Goal: Information Seeking & Learning: Find specific page/section

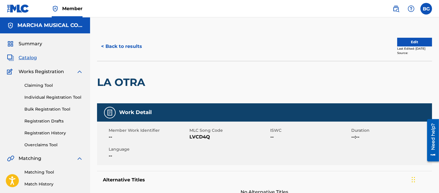
click at [102, 44] on button "< Back to results" at bounding box center [121, 46] width 49 height 15
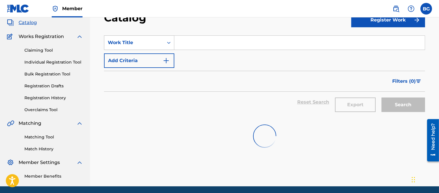
scroll to position [24, 0]
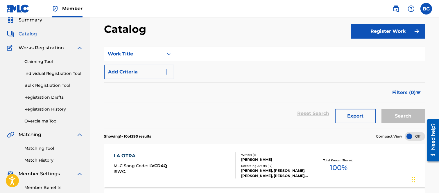
click at [192, 51] on input "Search Form" at bounding box center [299, 54] width 251 height 14
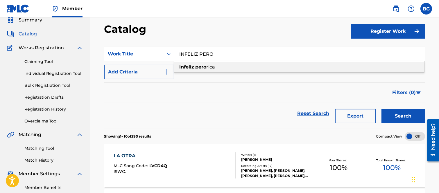
click at [215, 67] on span "rica" at bounding box center [210, 67] width 9 height 6
type input "infeliz pero rica"
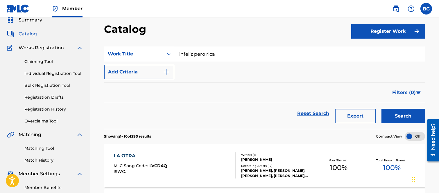
click at [403, 113] on button "Search" at bounding box center [404, 116] width 44 height 15
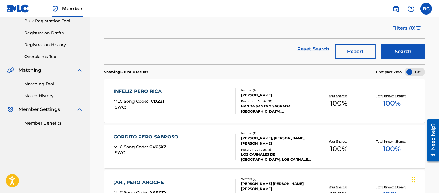
click at [142, 90] on div "INFELIZ PERO RICA" at bounding box center [139, 91] width 51 height 7
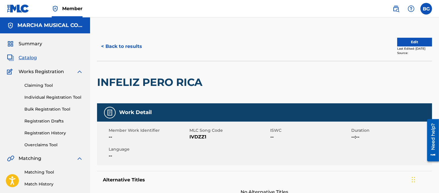
click at [104, 45] on button "< Back to results" at bounding box center [121, 46] width 49 height 15
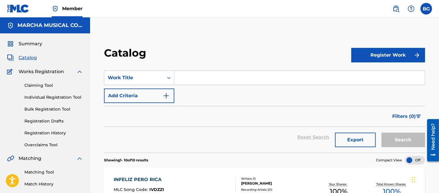
click at [193, 77] on input "Search Form" at bounding box center [299, 78] width 251 height 14
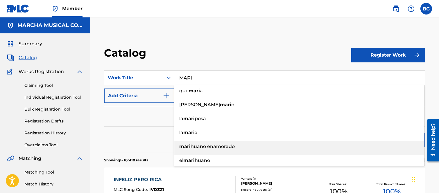
click at [196, 147] on span "huano enamorado" at bounding box center [213, 147] width 44 height 6
type input "marihuano enamorado"
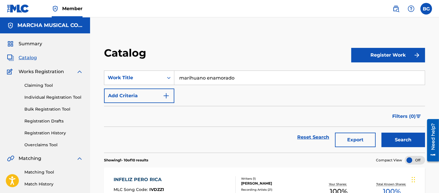
drag, startPoint x: 398, startPoint y: 135, endPoint x: 394, endPoint y: 142, distance: 7.8
click at [398, 136] on button "Search" at bounding box center [404, 140] width 44 height 15
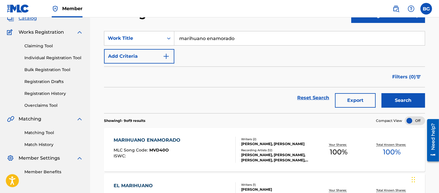
scroll to position [65, 0]
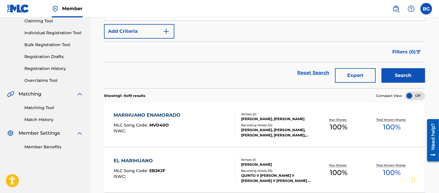
click at [140, 116] on div "MARIHUANO ENAMORADO" at bounding box center [149, 115] width 70 height 7
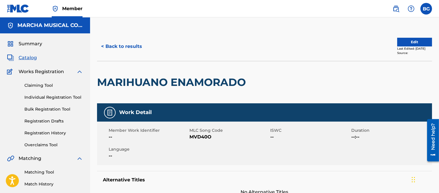
click at [104, 44] on button "< Back to results" at bounding box center [121, 46] width 49 height 15
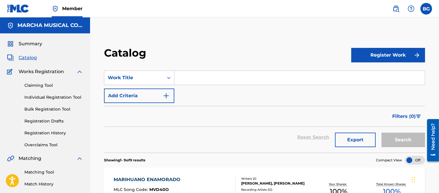
click at [184, 76] on input "Search Form" at bounding box center [299, 78] width 251 height 14
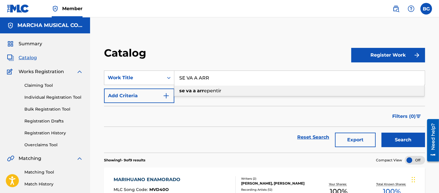
click at [192, 90] on span "Search Form" at bounding box center [192, 91] width 1 height 6
type input "se va a arrepentir"
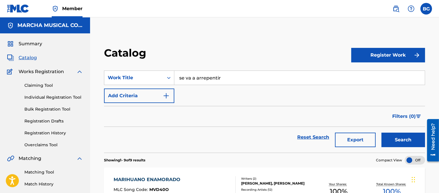
drag, startPoint x: 396, startPoint y: 138, endPoint x: 377, endPoint y: 124, distance: 24.4
click at [396, 138] on button "Search" at bounding box center [404, 140] width 44 height 15
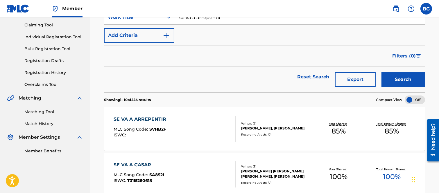
scroll to position [65, 0]
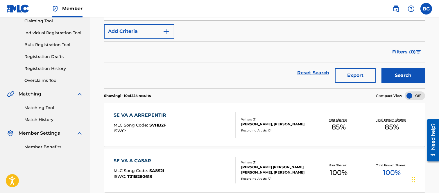
click at [150, 117] on div "SE VA A ARREPENTIR" at bounding box center [142, 115] width 56 height 7
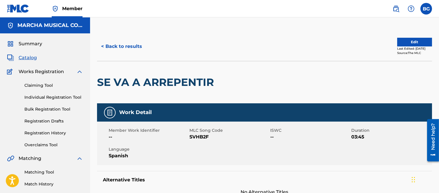
click at [105, 45] on button "< Back to results" at bounding box center [121, 46] width 49 height 15
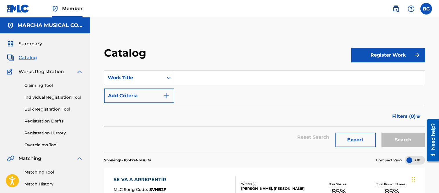
click at [201, 79] on input "Search Form" at bounding box center [299, 78] width 251 height 14
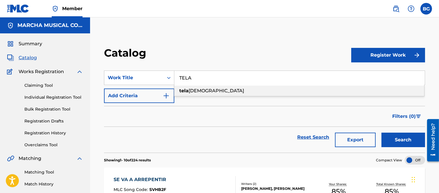
click at [193, 90] on span "[DEMOGRAPHIC_DATA]" at bounding box center [217, 91] width 56 height 6
type input "telaraas"
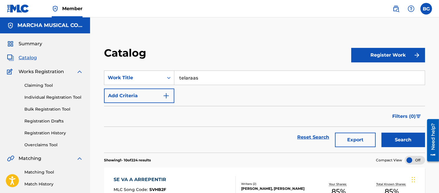
click at [395, 138] on button "Search" at bounding box center [404, 140] width 44 height 15
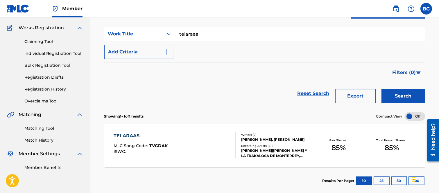
scroll to position [73, 0]
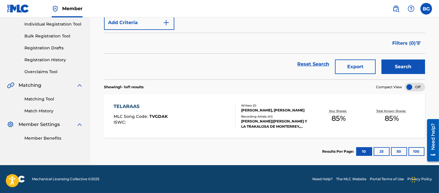
click at [130, 108] on div "TELARAAS" at bounding box center [141, 106] width 54 height 7
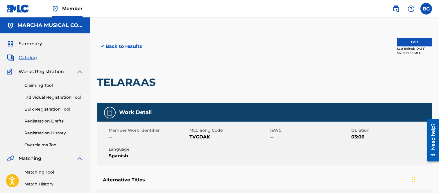
click at [105, 44] on button "< Back to results" at bounding box center [121, 46] width 49 height 15
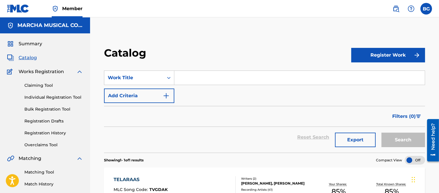
click at [188, 75] on input "Search Form" at bounding box center [299, 78] width 251 height 14
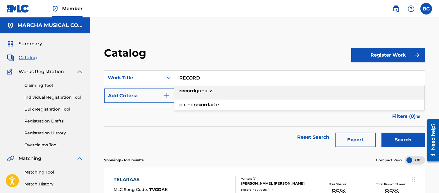
click at [206, 90] on span "guniess" at bounding box center [204, 91] width 18 height 6
type input "record guniess"
click at [407, 138] on button "Search" at bounding box center [404, 140] width 44 height 15
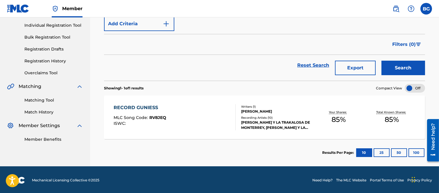
scroll to position [73, 0]
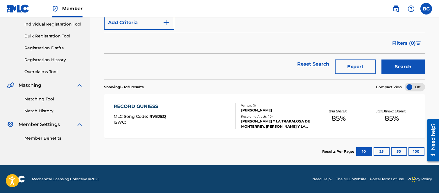
click at [142, 107] on div "RECORD GUNIESS" at bounding box center [140, 106] width 53 height 7
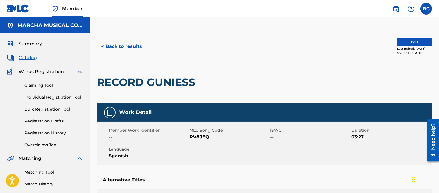
click at [104, 45] on button "< Back to results" at bounding box center [121, 46] width 49 height 15
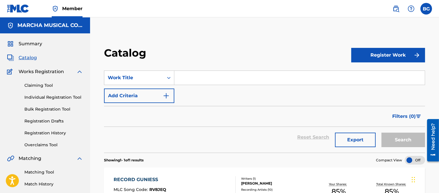
click at [188, 76] on input "Search Form" at bounding box center [299, 78] width 251 height 14
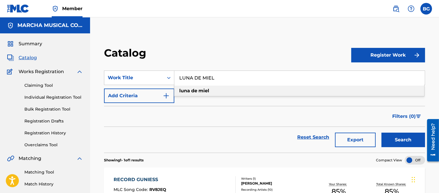
click at [188, 89] on strong "luna" at bounding box center [184, 91] width 11 height 6
type input "[PERSON_NAME]"
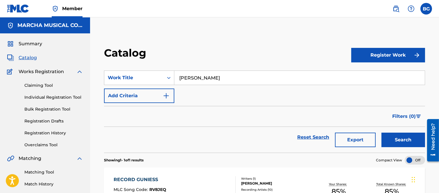
click at [400, 138] on button "Search" at bounding box center [404, 140] width 44 height 15
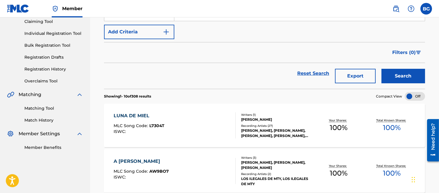
scroll to position [65, 0]
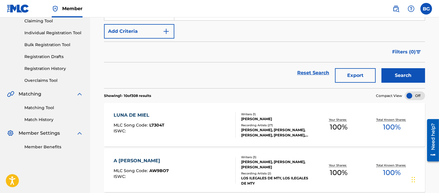
click at [144, 118] on div "LUNA DE MIEL" at bounding box center [139, 115] width 51 height 7
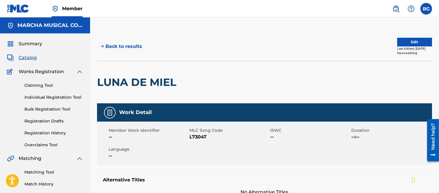
click at [103, 45] on button "< Back to results" at bounding box center [121, 46] width 49 height 15
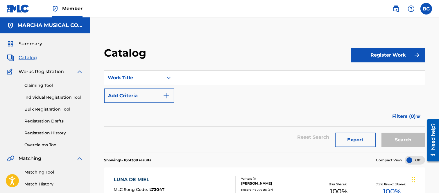
drag, startPoint x: 200, startPoint y: 79, endPoint x: 195, endPoint y: 73, distance: 7.7
click at [200, 78] on input "Search Form" at bounding box center [299, 78] width 251 height 14
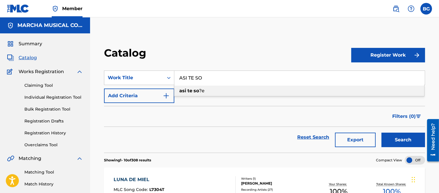
drag, startPoint x: 196, startPoint y: 89, endPoint x: 202, endPoint y: 91, distance: 6.9
click at [197, 89] on strong "so" at bounding box center [197, 91] width 6 height 6
type input "asi te so?e"
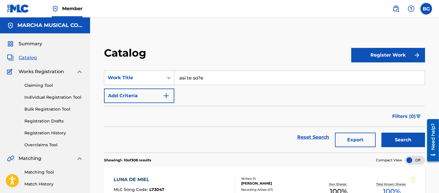
click at [388, 140] on button "Search" at bounding box center [404, 140] width 44 height 15
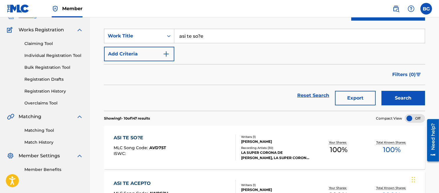
scroll to position [129, 0]
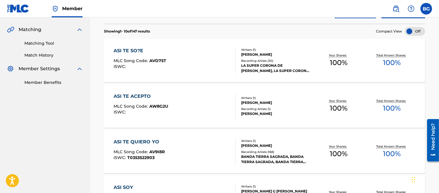
click at [134, 49] on div "ASI TE SO?E" at bounding box center [140, 50] width 53 height 7
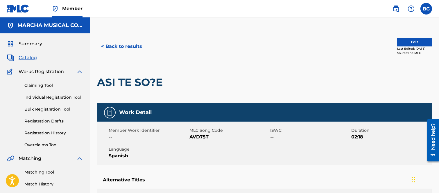
click at [103, 45] on button "< Back to results" at bounding box center [121, 46] width 49 height 15
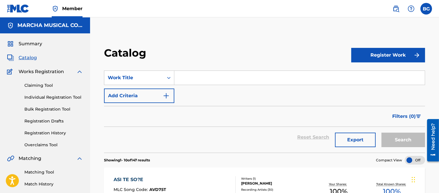
click at [188, 77] on input "Search Form" at bounding box center [299, 78] width 251 height 14
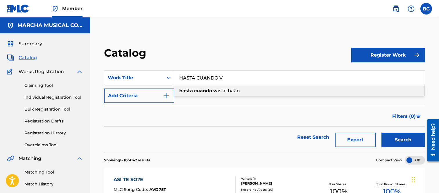
click at [220, 90] on span "as al baão" at bounding box center [228, 91] width 24 height 6
type input "hasta cuando vas al baão"
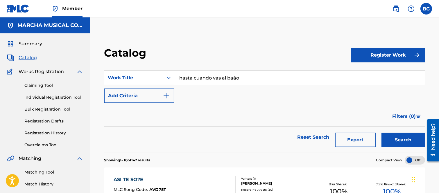
click at [397, 138] on button "Search" at bounding box center [404, 140] width 44 height 15
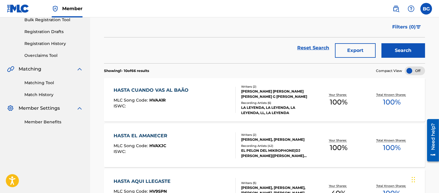
scroll to position [97, 0]
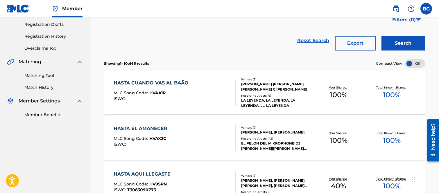
click at [144, 83] on div "HASTA CUANDO VAS AL BAÃO" at bounding box center [153, 83] width 78 height 7
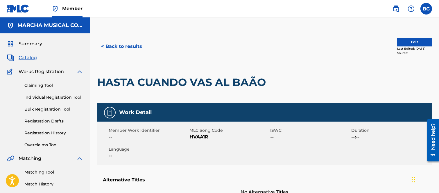
click at [105, 46] on button "< Back to results" at bounding box center [121, 46] width 49 height 15
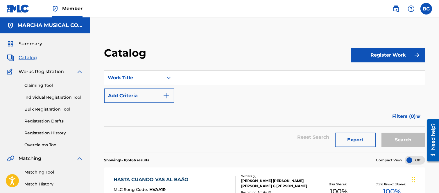
click at [187, 72] on input "Search Form" at bounding box center [299, 78] width 251 height 14
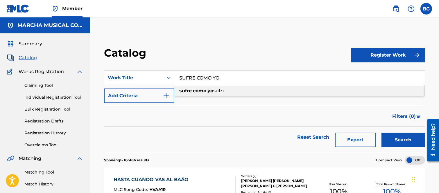
click at [199, 91] on strong "como" at bounding box center [199, 91] width 13 height 6
type input "sufre como yo sufri"
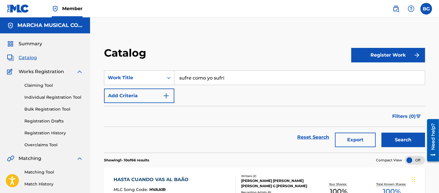
drag, startPoint x: 405, startPoint y: 141, endPoint x: 364, endPoint y: 113, distance: 50.0
click at [404, 140] on button "Search" at bounding box center [404, 140] width 44 height 15
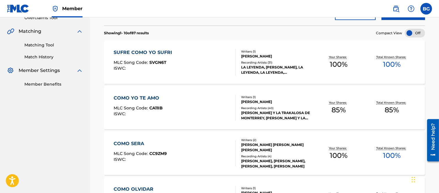
scroll to position [129, 0]
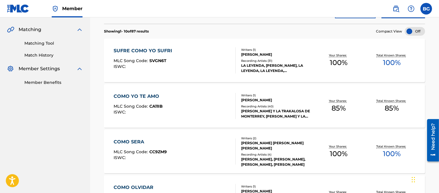
click at [142, 51] on div "SUFRE COMO YO SUFRI" at bounding box center [144, 50] width 61 height 7
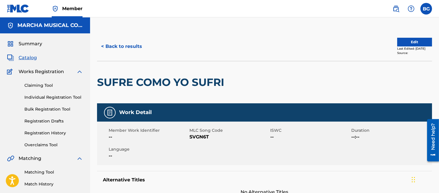
click at [104, 44] on button "< Back to results" at bounding box center [121, 46] width 49 height 15
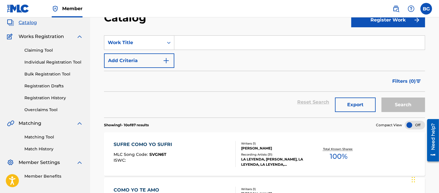
scroll to position [24, 0]
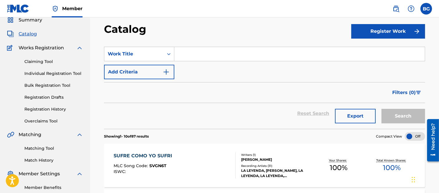
click at [192, 55] on input "Search Form" at bounding box center [299, 54] width 251 height 14
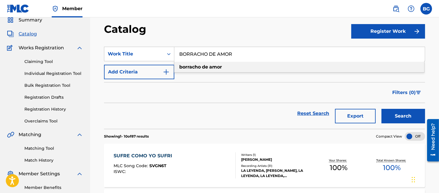
drag, startPoint x: 225, startPoint y: 66, endPoint x: 359, endPoint y: 101, distance: 138.6
click at [226, 66] on div "borracho de amor" at bounding box center [299, 67] width 250 height 10
type input "borracho de amor"
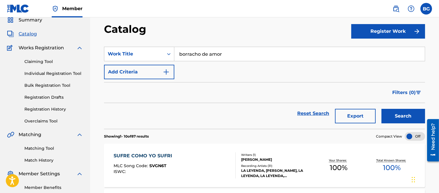
click at [401, 115] on button "Search" at bounding box center [404, 116] width 44 height 15
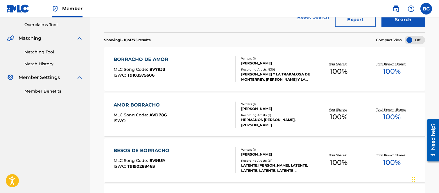
scroll to position [121, 0]
click at [140, 59] on div "BORRACHO DE AMOR" at bounding box center [143, 59] width 58 height 7
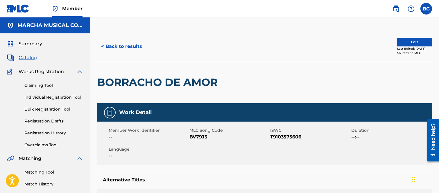
click at [104, 46] on button "< Back to results" at bounding box center [121, 46] width 49 height 15
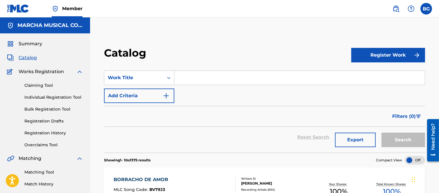
click at [185, 76] on input "Search Form" at bounding box center [299, 78] width 251 height 14
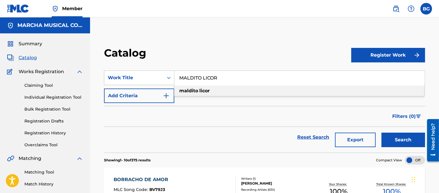
click at [207, 91] on strong "licor" at bounding box center [204, 91] width 10 height 6
type input "maldito licor"
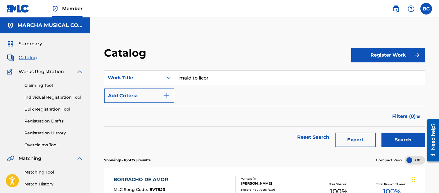
click at [386, 136] on button "Search" at bounding box center [404, 140] width 44 height 15
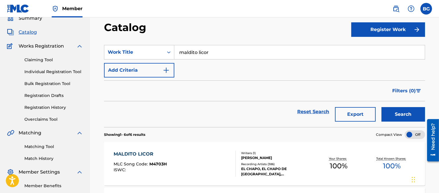
scroll to position [65, 0]
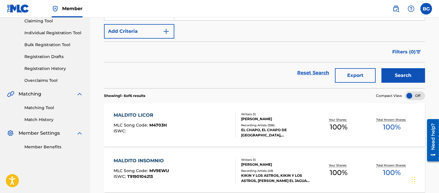
click at [138, 113] on div "MALDITO LICOR" at bounding box center [140, 115] width 53 height 7
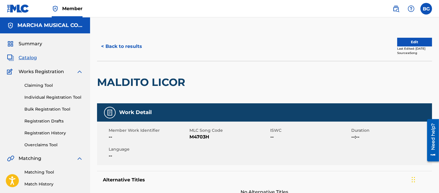
click at [103, 45] on button "< Back to results" at bounding box center [121, 46] width 49 height 15
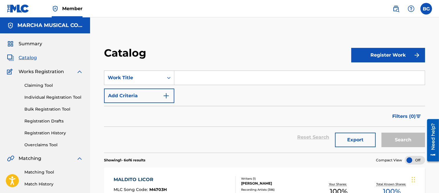
click at [186, 75] on input "Search Form" at bounding box center [299, 78] width 251 height 14
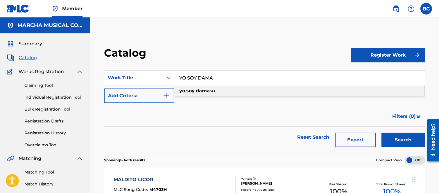
click at [195, 89] on span "Search Form" at bounding box center [195, 91] width 1 height 6
type input "yo soy [PERSON_NAME]"
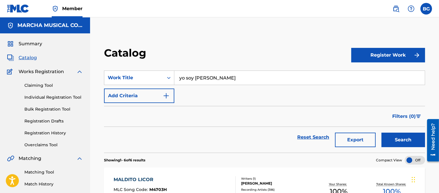
click at [389, 138] on button "Search" at bounding box center [404, 140] width 44 height 15
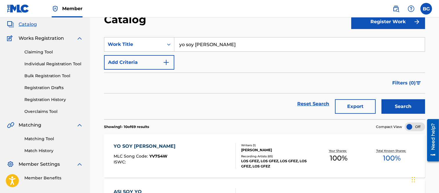
scroll to position [65, 0]
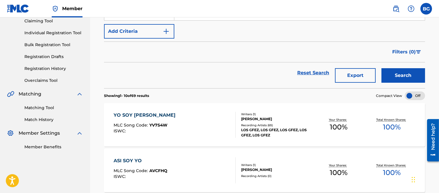
click at [138, 112] on div "YO SOY [PERSON_NAME]" at bounding box center [146, 115] width 65 height 7
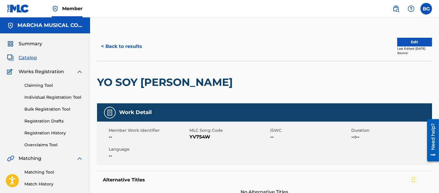
click at [104, 45] on button "< Back to results" at bounding box center [121, 46] width 49 height 15
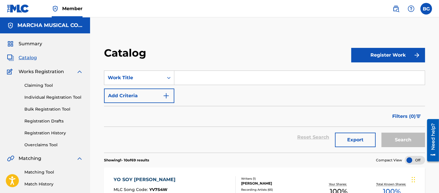
click at [185, 77] on input "Search Form" at bounding box center [299, 78] width 251 height 14
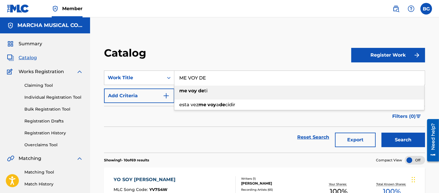
click at [207, 90] on span "ti" at bounding box center [205, 91] width 3 height 6
type input "me voy de ti"
click at [400, 141] on button "Search" at bounding box center [404, 140] width 44 height 15
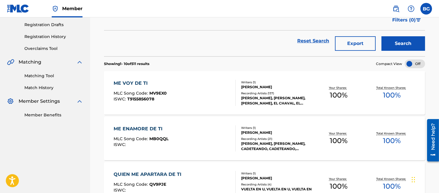
scroll to position [97, 0]
click at [133, 82] on div "ME VOY DE TI" at bounding box center [140, 83] width 53 height 7
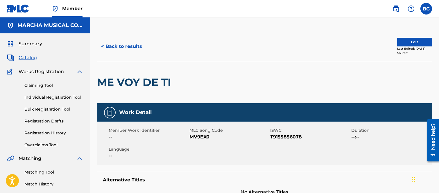
click at [102, 45] on button "< Back to results" at bounding box center [121, 46] width 49 height 15
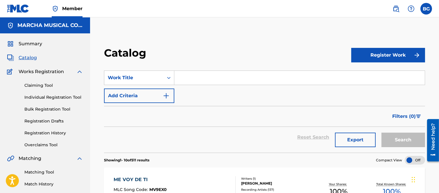
click at [186, 75] on input "Search Form" at bounding box center [299, 78] width 251 height 14
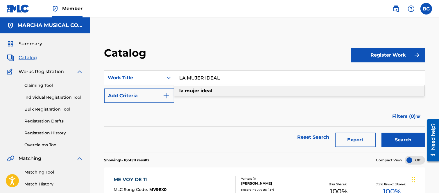
click at [191, 90] on strong "mujer" at bounding box center [192, 91] width 15 height 6
type input "la mujer ideal"
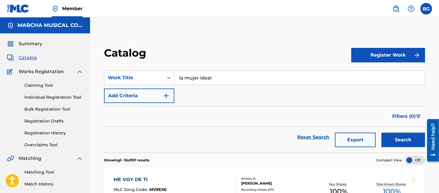
click at [401, 138] on button "Search" at bounding box center [404, 140] width 44 height 15
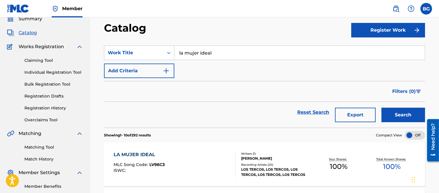
scroll to position [65, 0]
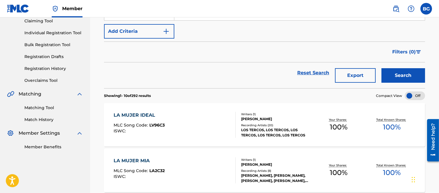
click at [138, 115] on div "LA MUJER IDEAL" at bounding box center [139, 115] width 51 height 7
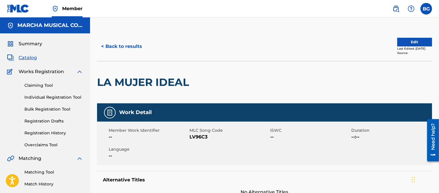
click at [103, 47] on button "< Back to results" at bounding box center [121, 46] width 49 height 15
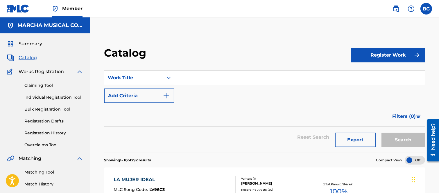
click at [192, 78] on input "Search Form" at bounding box center [299, 78] width 251 height 14
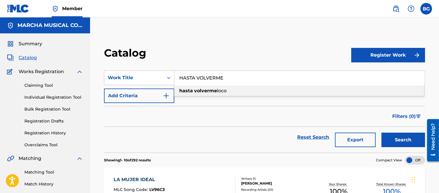
click at [213, 88] on strong "volverme" at bounding box center [205, 91] width 23 height 6
type input "hasta volverme loco"
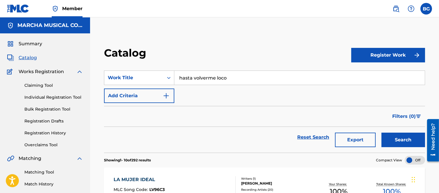
click at [397, 138] on button "Search" at bounding box center [404, 140] width 44 height 15
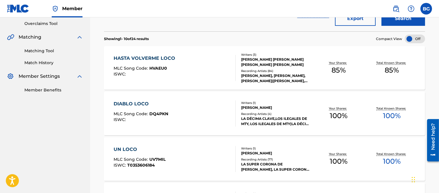
scroll to position [129, 0]
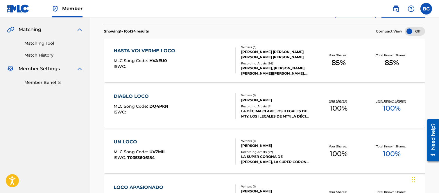
click at [153, 58] on div "HASTA VOLVERME LOCO MLC Song Code : HVAEU0 ISWC :" at bounding box center [146, 60] width 65 height 26
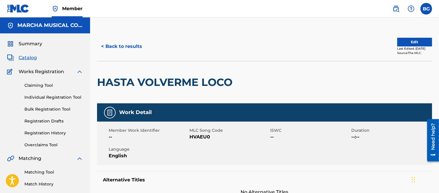
click at [103, 45] on button "< Back to results" at bounding box center [121, 46] width 49 height 15
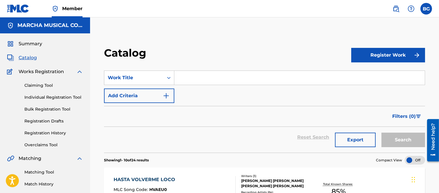
click at [190, 78] on input "Search Form" at bounding box center [299, 78] width 251 height 14
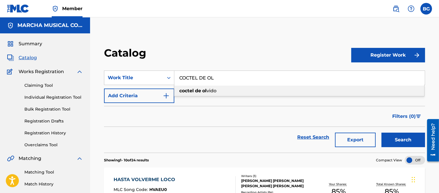
drag, startPoint x: 210, startPoint y: 91, endPoint x: 353, endPoint y: 131, distance: 148.8
click at [211, 91] on span "vido" at bounding box center [212, 91] width 10 height 6
type input "coctel de [MEDICAL_DATA]"
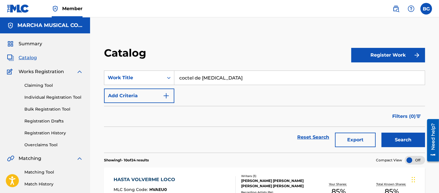
click at [396, 141] on button "Search" at bounding box center [404, 140] width 44 height 15
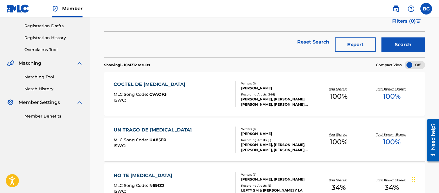
scroll to position [97, 0]
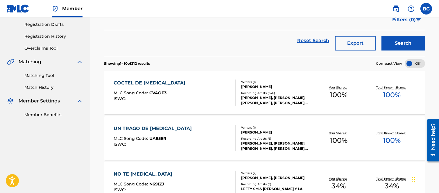
click at [149, 85] on div "COCTEL DE [MEDICAL_DATA]" at bounding box center [151, 83] width 75 height 7
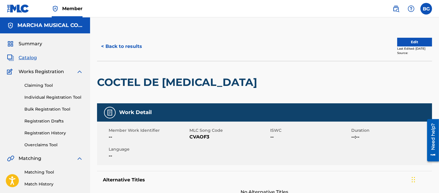
click at [104, 44] on button "< Back to results" at bounding box center [121, 46] width 49 height 15
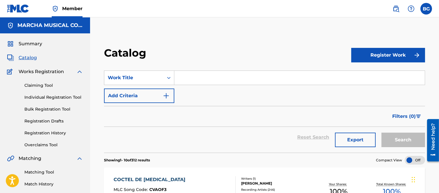
click at [200, 77] on input "Search Form" at bounding box center [299, 78] width 251 height 14
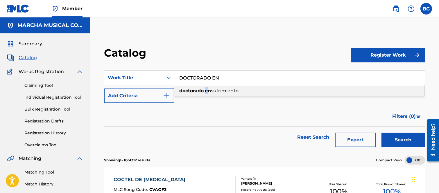
click at [207, 90] on strong "en" at bounding box center [208, 91] width 6 height 6
type input "doctorado en sufrimiento"
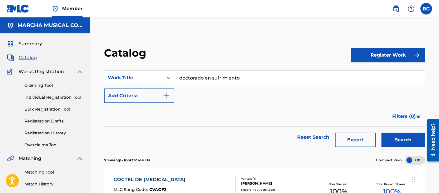
click at [403, 137] on button "Search" at bounding box center [404, 140] width 44 height 15
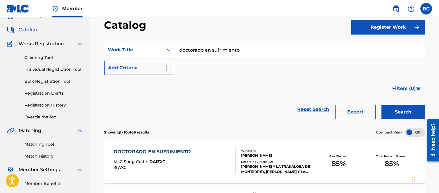
scroll to position [65, 0]
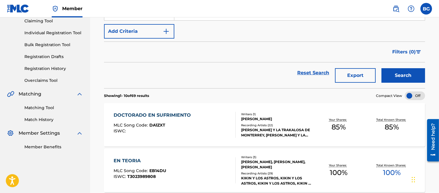
click at [154, 116] on div "DOCTORADO EN SUFRIMIENTO" at bounding box center [154, 115] width 80 height 7
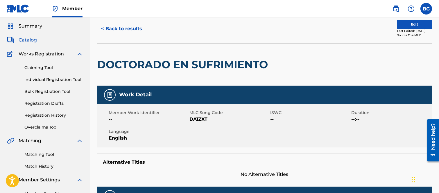
scroll to position [15, 0]
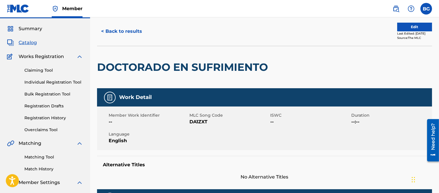
click at [103, 30] on button "< Back to results" at bounding box center [121, 31] width 49 height 15
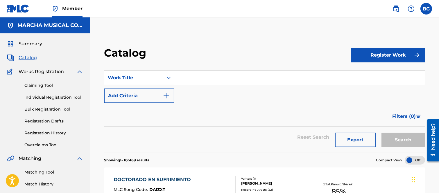
click at [186, 79] on input "Search Form" at bounding box center [299, 78] width 251 height 14
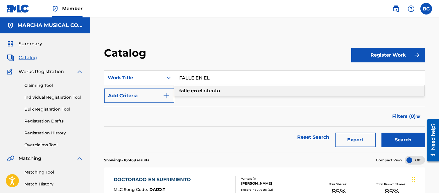
click at [200, 90] on strong "el" at bounding box center [200, 91] width 4 height 6
type input "falle en el intento"
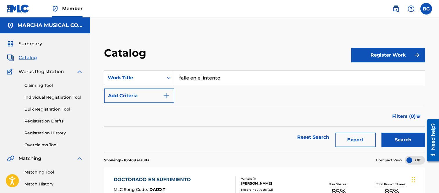
click at [400, 140] on button "Search" at bounding box center [404, 140] width 44 height 15
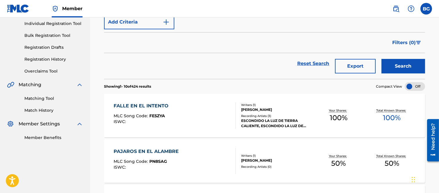
scroll to position [129, 0]
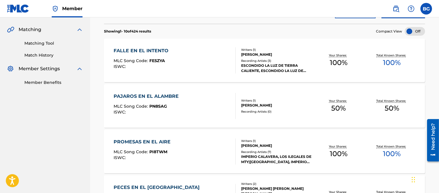
click at [152, 54] on div "FALLE EN EL INTENTO" at bounding box center [143, 50] width 58 height 7
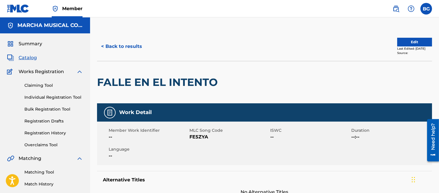
click at [103, 45] on button "< Back to results" at bounding box center [121, 46] width 49 height 15
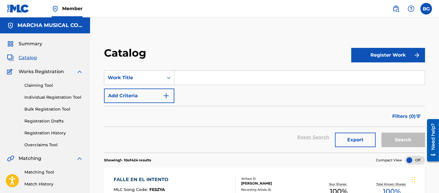
click at [197, 75] on input "Search Form" at bounding box center [299, 78] width 251 height 14
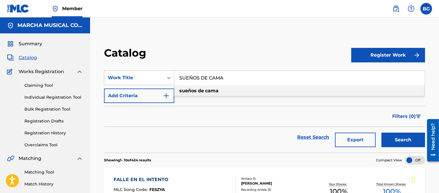
click at [211, 89] on strong "cama" at bounding box center [211, 91] width 13 height 6
type input "sueños de cama"
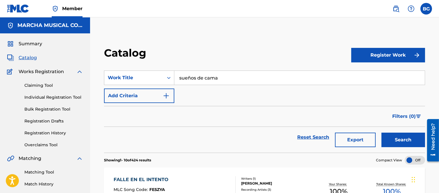
click at [399, 138] on button "Search" at bounding box center [404, 140] width 44 height 15
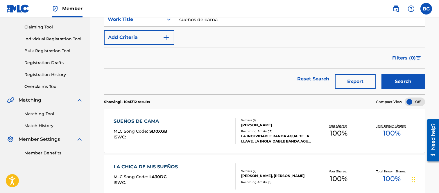
scroll to position [97, 0]
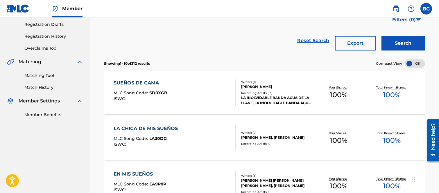
click at [129, 83] on div "SUEÑOS DE CAMA" at bounding box center [141, 83] width 54 height 7
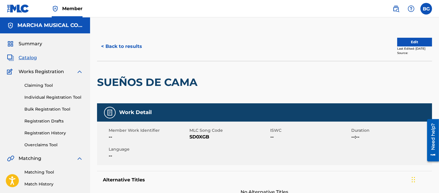
click at [105, 44] on button "< Back to results" at bounding box center [121, 46] width 49 height 15
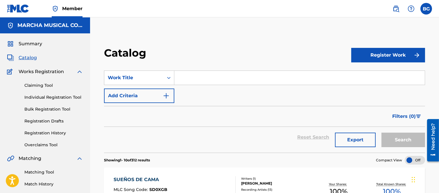
drag, startPoint x: 184, startPoint y: 76, endPoint x: 185, endPoint y: 73, distance: 3.4
click at [184, 76] on input "Search Form" at bounding box center [299, 78] width 251 height 14
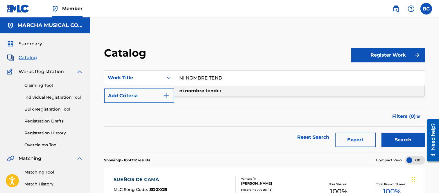
click at [209, 90] on strong "tend" at bounding box center [211, 91] width 11 height 6
type input "ni nombre tendra"
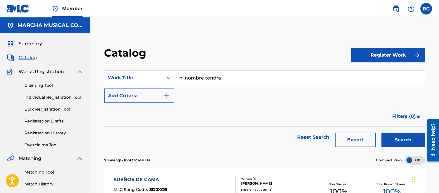
click at [403, 140] on button "Search" at bounding box center [404, 140] width 44 height 15
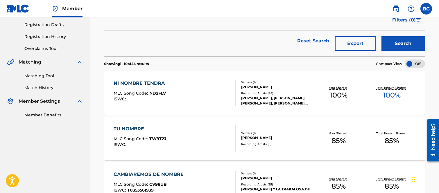
scroll to position [97, 0]
click at [133, 82] on div "NI NOMBRE TENDRA" at bounding box center [141, 83] width 54 height 7
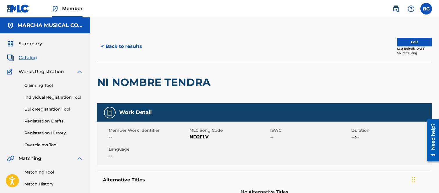
click at [104, 45] on button "< Back to results" at bounding box center [121, 46] width 49 height 15
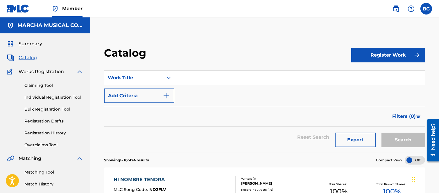
click at [193, 77] on input "Search Form" at bounding box center [299, 78] width 251 height 14
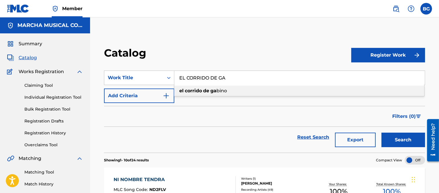
click at [211, 90] on strong "ga" at bounding box center [214, 91] width 6 height 6
type input "el corrido [PERSON_NAME]"
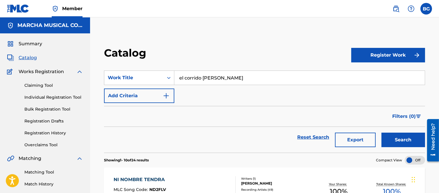
drag, startPoint x: 393, startPoint y: 141, endPoint x: 353, endPoint y: 113, distance: 49.1
click at [393, 139] on button "Search" at bounding box center [404, 140] width 44 height 15
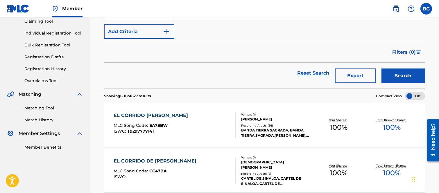
scroll to position [65, 0]
click at [149, 114] on div "EL CORRIDO [PERSON_NAME]" at bounding box center [152, 115] width 77 height 7
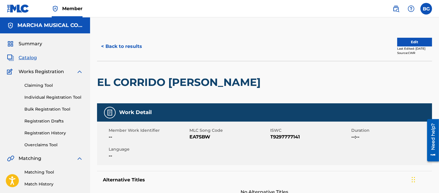
click at [103, 45] on button "< Back to results" at bounding box center [121, 46] width 49 height 15
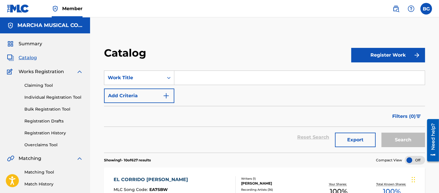
click at [186, 76] on input "Search Form" at bounding box center [299, 78] width 251 height 14
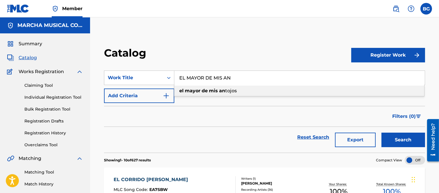
click at [203, 90] on strong "de" at bounding box center [205, 91] width 6 height 6
type input "el mayor de mis antojos"
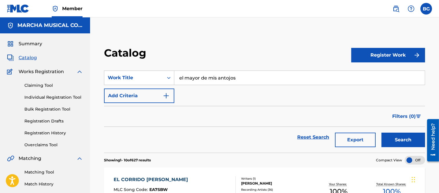
drag, startPoint x: 411, startPoint y: 140, endPoint x: 321, endPoint y: 105, distance: 97.5
click at [410, 140] on button "Search" at bounding box center [404, 140] width 44 height 15
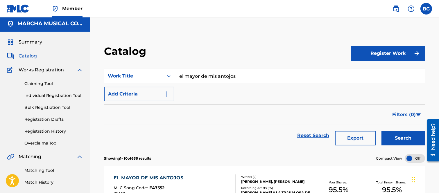
scroll to position [97, 0]
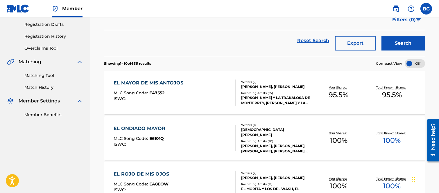
click at [149, 84] on div "EL MAYOR DE MIS ANTOJOS" at bounding box center [150, 83] width 73 height 7
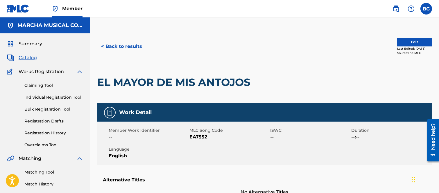
click at [105, 44] on button "< Back to results" at bounding box center [121, 46] width 49 height 15
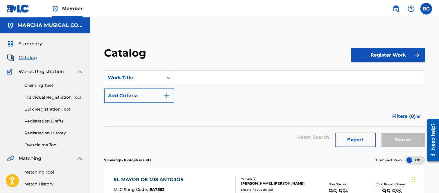
click at [189, 76] on input "Search Form" at bounding box center [299, 78] width 251 height 14
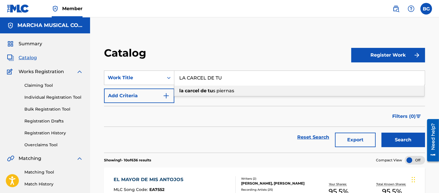
click at [225, 89] on span "s piernas" at bounding box center [223, 91] width 21 height 6
type input "la carcel de tus piernas"
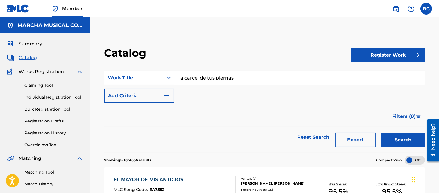
click at [404, 140] on button "Search" at bounding box center [404, 140] width 44 height 15
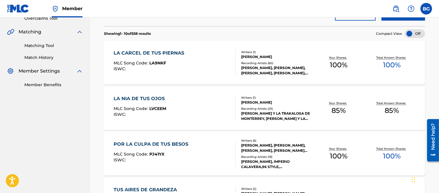
scroll to position [129, 0]
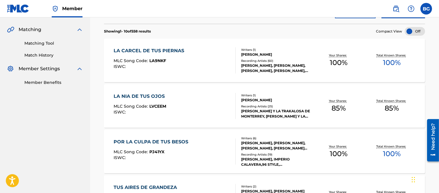
click at [151, 51] on div "LA CARCEL DE TUS PIERNAS" at bounding box center [151, 50] width 74 height 7
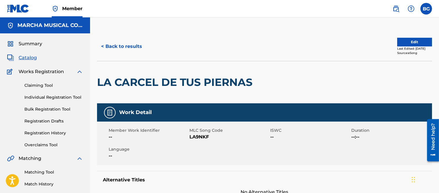
click at [104, 45] on button "< Back to results" at bounding box center [121, 46] width 49 height 15
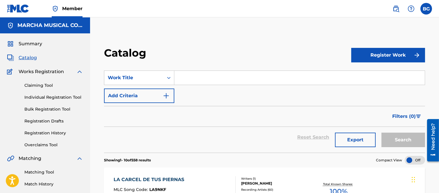
click at [196, 74] on input "Search Form" at bounding box center [299, 78] width 251 height 14
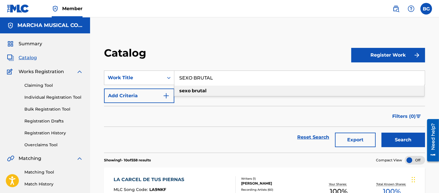
drag, startPoint x: 196, startPoint y: 89, endPoint x: 202, endPoint y: 91, distance: 6.6
click at [196, 89] on strong "brutal" at bounding box center [199, 91] width 15 height 6
type input "sexo brutal"
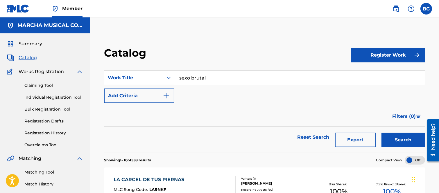
click at [397, 140] on button "Search" at bounding box center [404, 140] width 44 height 15
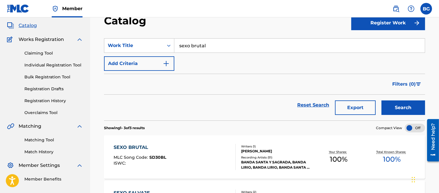
scroll to position [65, 0]
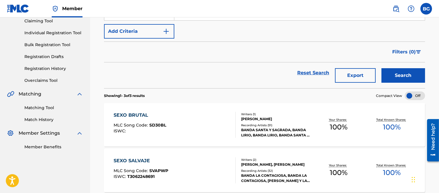
click at [137, 114] on div "SEXO BRUTAL" at bounding box center [140, 115] width 53 height 7
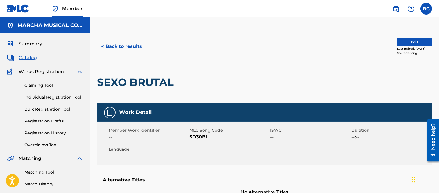
click at [105, 43] on button "< Back to results" at bounding box center [121, 46] width 49 height 15
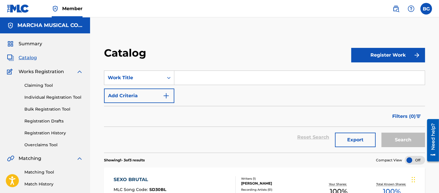
click at [199, 72] on input "Search Form" at bounding box center [299, 78] width 251 height 14
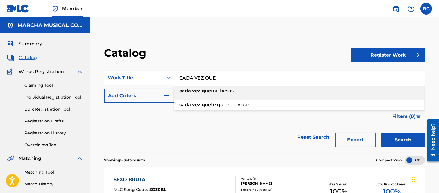
click at [213, 91] on span "me besas" at bounding box center [222, 91] width 23 height 6
type input "cada vez que me besas"
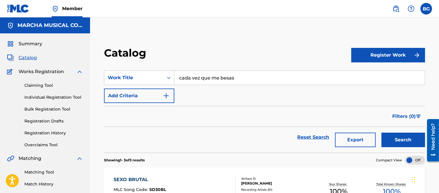
click at [411, 138] on button "Search" at bounding box center [404, 140] width 44 height 15
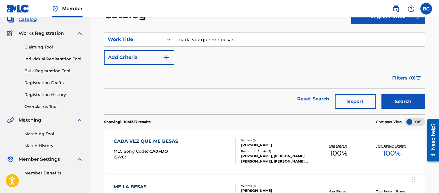
scroll to position [97, 0]
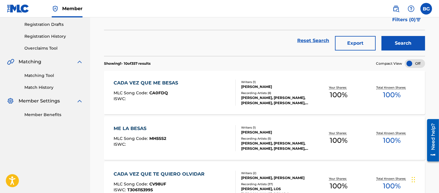
click at [132, 83] on div "CADA VEZ QUE ME BESAS" at bounding box center [147, 83] width 67 height 7
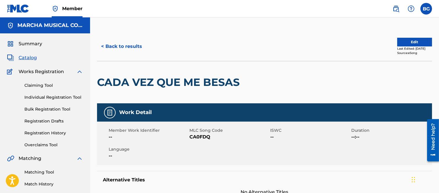
click at [104, 47] on button "< Back to results" at bounding box center [121, 46] width 49 height 15
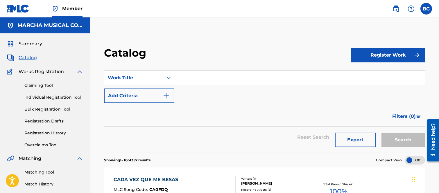
click at [190, 76] on input "Search Form" at bounding box center [299, 78] width 251 height 14
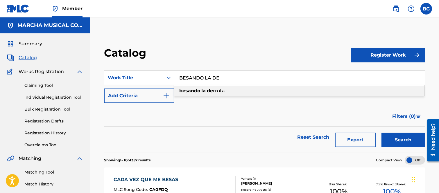
click at [204, 89] on strong "la" at bounding box center [204, 91] width 4 height 6
type input "besando la derrota"
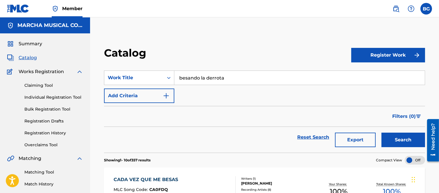
click at [401, 140] on button "Search" at bounding box center [404, 140] width 44 height 15
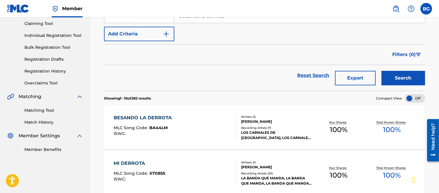
scroll to position [65, 0]
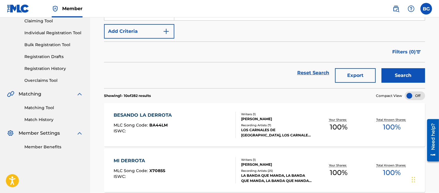
click at [143, 116] on div "BESANDO LA DERROTA" at bounding box center [144, 115] width 61 height 7
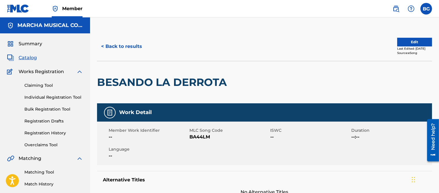
click at [105, 45] on button "< Back to results" at bounding box center [121, 46] width 49 height 15
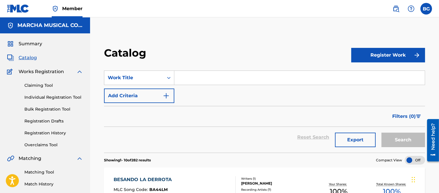
click at [185, 77] on input "Search Form" at bounding box center [299, 78] width 251 height 14
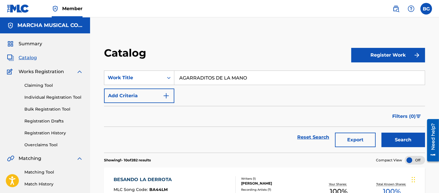
type input "AGARRADITOS DE LA MANO"
drag, startPoint x: 408, startPoint y: 137, endPoint x: 361, endPoint y: 127, distance: 48.4
click at [407, 137] on button "Search" at bounding box center [404, 140] width 44 height 15
click at [40, 97] on link "Individual Registration Tool" at bounding box center [53, 98] width 59 height 6
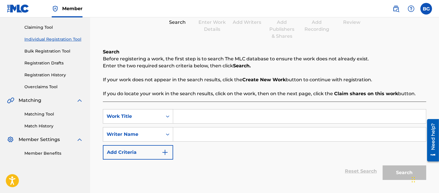
scroll to position [65, 0]
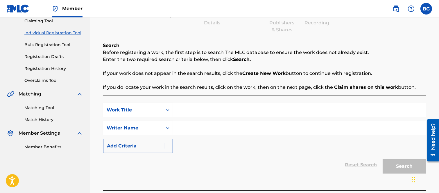
click at [199, 110] on input "Search Form" at bounding box center [299, 110] width 253 height 14
type input "AGARRADITOS DE LA MANO"
click at [198, 125] on input "Search Form" at bounding box center [299, 128] width 253 height 14
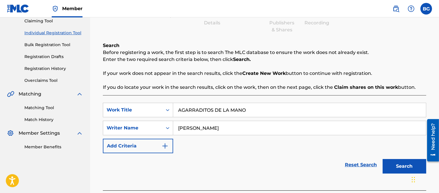
type input "[PERSON_NAME]"
click at [397, 163] on button "Search" at bounding box center [405, 166] width 44 height 15
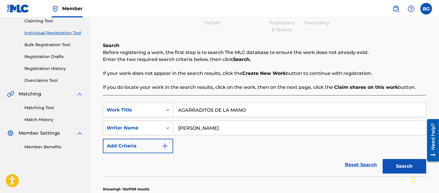
scroll to position [161, 0]
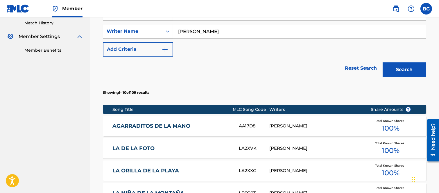
click at [166, 126] on link "AGARRADITOS DE LA MANO" at bounding box center [172, 126] width 118 height 7
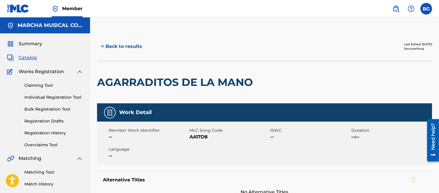
click at [104, 45] on button "< Back to results" at bounding box center [121, 46] width 49 height 15
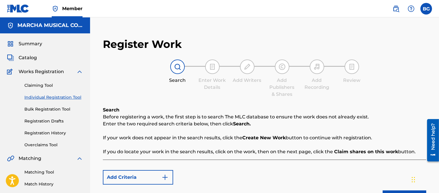
scroll to position [83, 0]
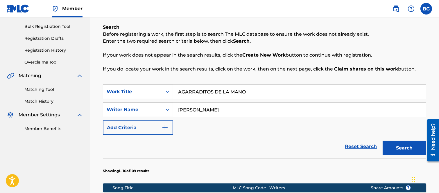
click at [424, 8] on label at bounding box center [427, 9] width 12 height 12
click at [427, 9] on input "BG Bertha Alicia Garza [EMAIL_ADDRESS][PERSON_NAME][DOMAIN_NAME] Notification P…" at bounding box center [427, 9] width 0 height 0
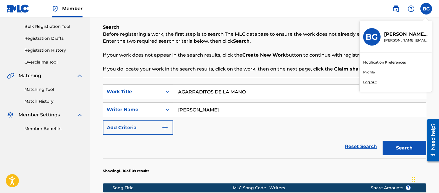
click at [368, 80] on p "Log out" at bounding box center [371, 82] width 14 height 5
click at [427, 9] on input "BG Bertha Alicia Garza [EMAIL_ADDRESS][PERSON_NAME][DOMAIN_NAME] Notification P…" at bounding box center [427, 9] width 0 height 0
